Goal: Task Accomplishment & Management: Manage account settings

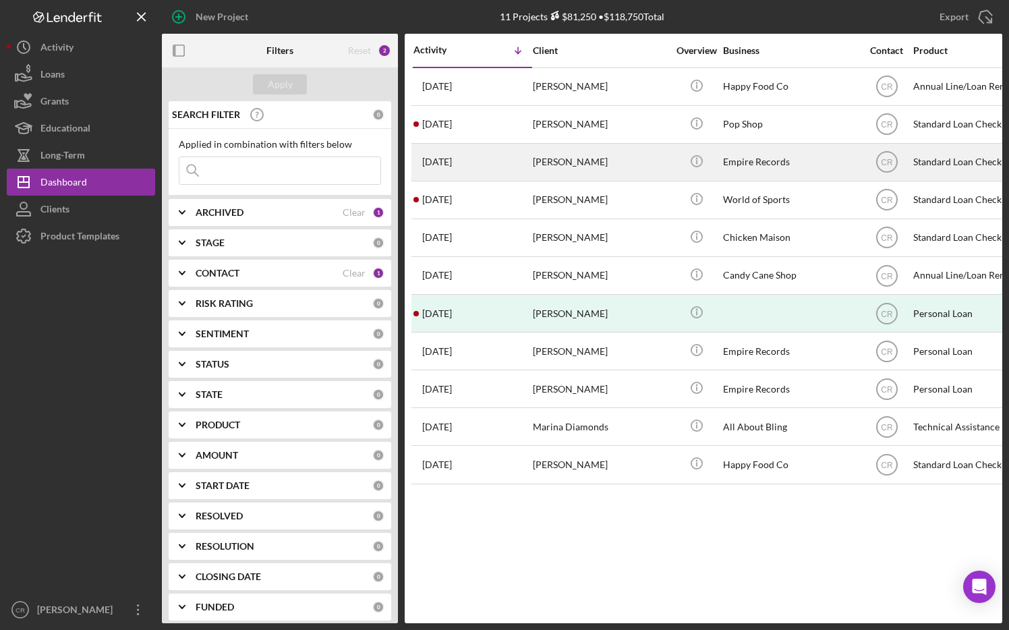
click at [502, 155] on div "[DATE] [PERSON_NAME]" at bounding box center [472, 162] width 118 height 36
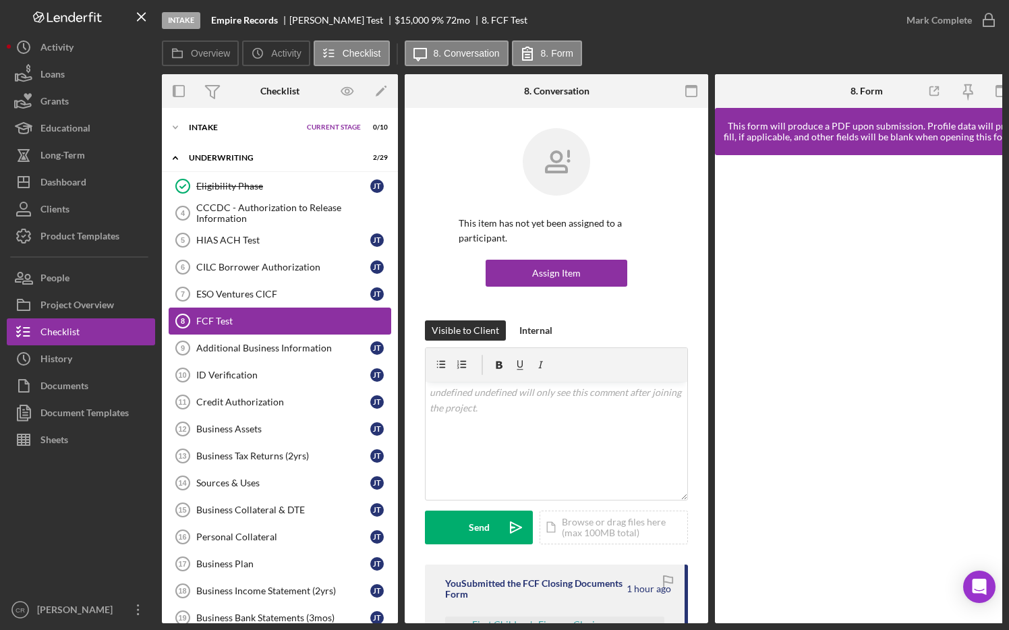
click at [325, 317] on div "FCF Test" at bounding box center [293, 321] width 194 height 11
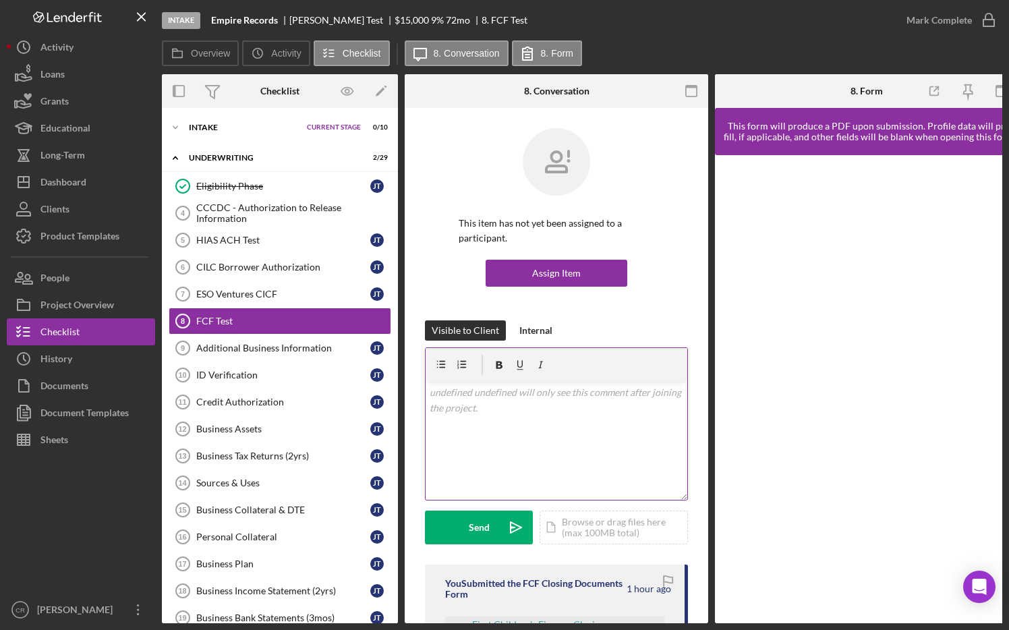
click at [666, 465] on div "v Color teal Color pink Remove color Add row above Add row below Add column bef…" at bounding box center [557, 441] width 262 height 118
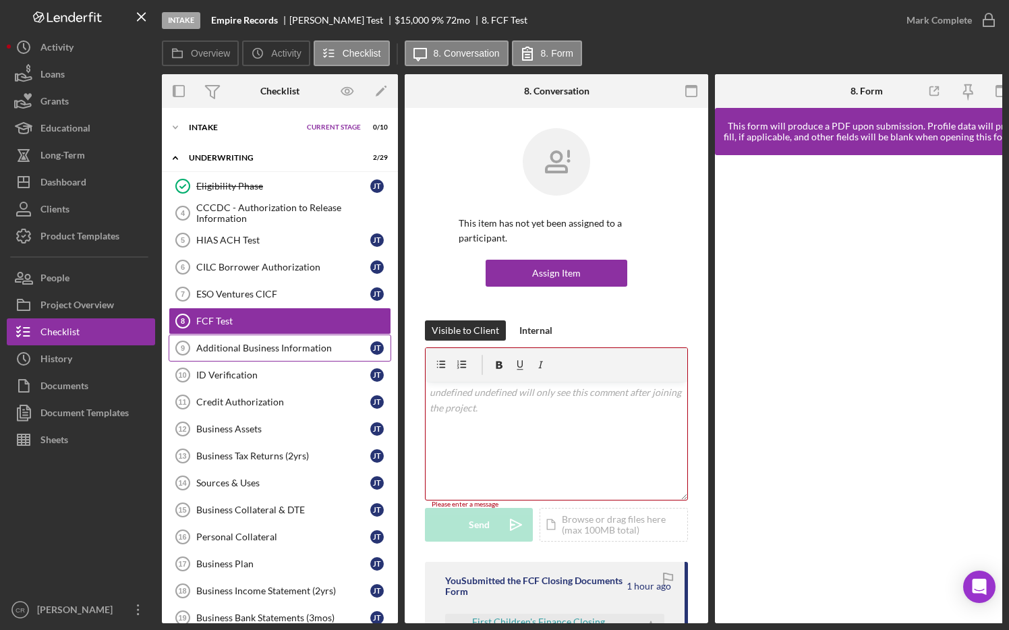
click at [293, 353] on div "Additional Business Information" at bounding box center [283, 348] width 174 height 11
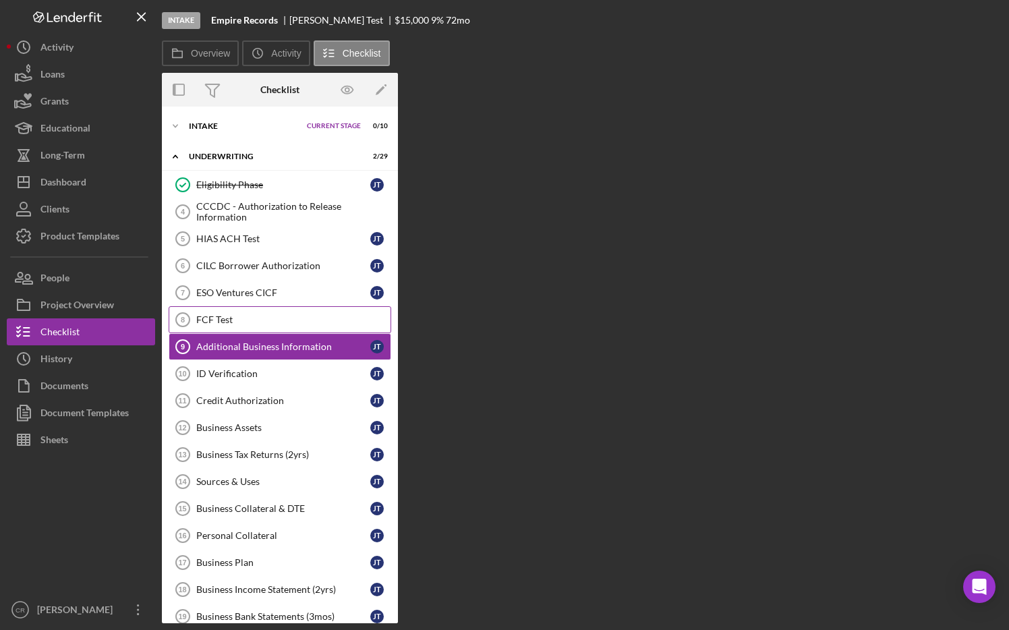
click at [310, 322] on div "FCF Test" at bounding box center [293, 319] width 194 height 11
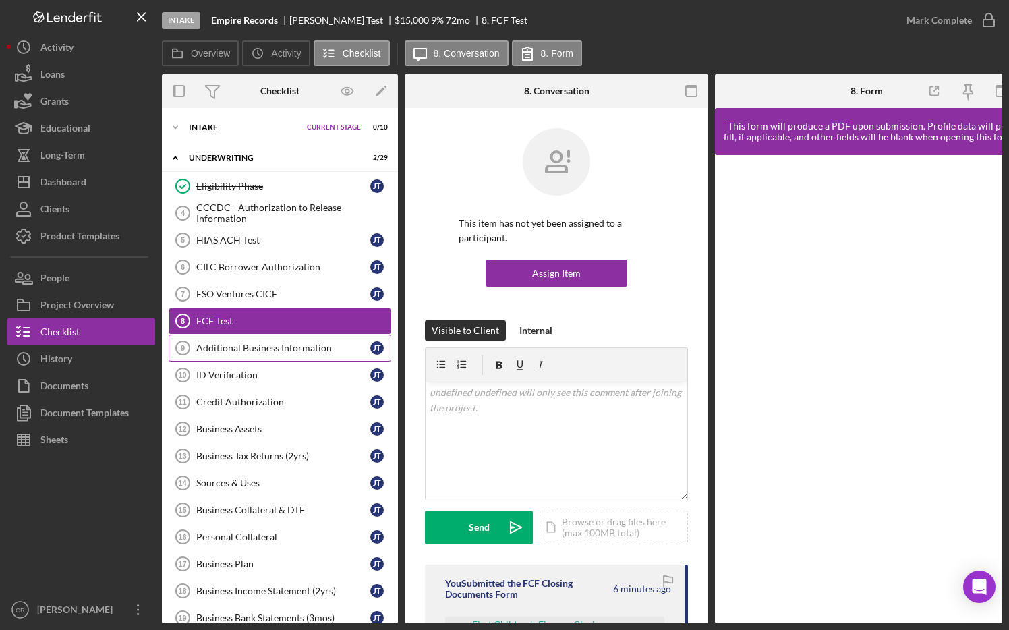
click at [273, 348] on div "Additional Business Information" at bounding box center [283, 348] width 174 height 11
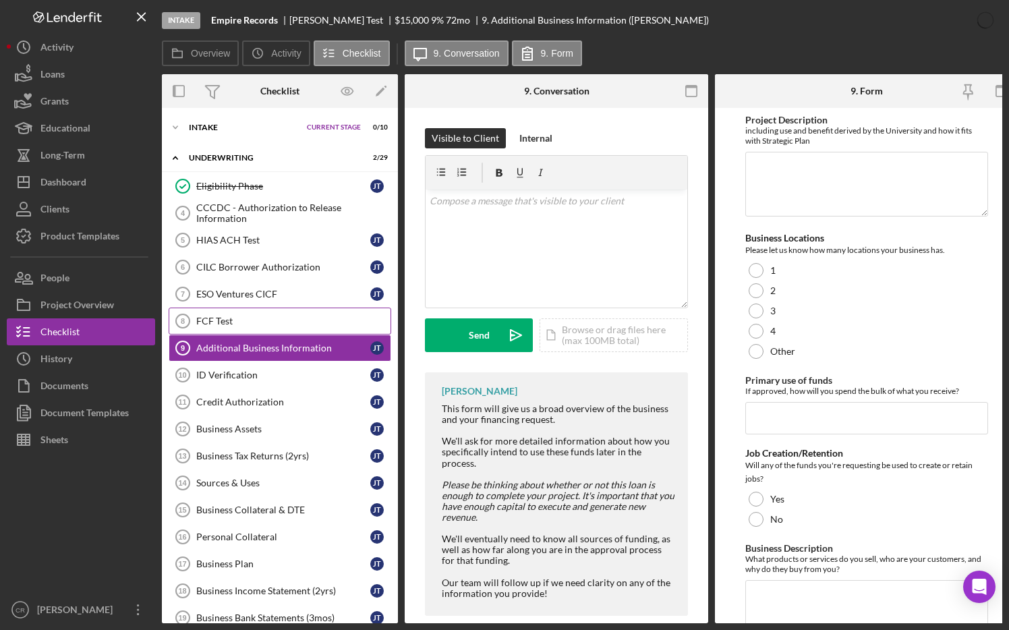
click at [279, 325] on div "FCF Test" at bounding box center [293, 321] width 194 height 11
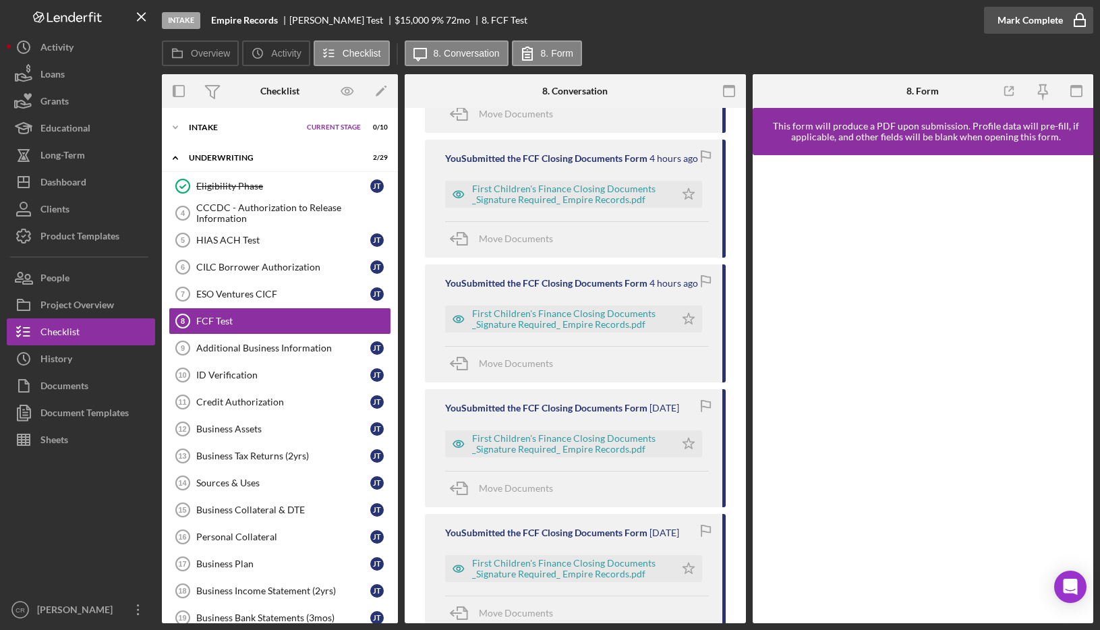
scroll to position [1101, 0]
